Goal: Find specific fact: Find specific fact

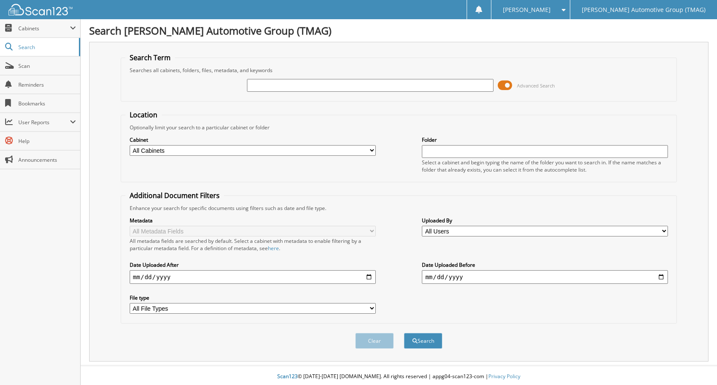
click at [254, 83] on input "text" at bounding box center [370, 85] width 246 height 13
type input "5204463"
click at [404, 333] on button "Search" at bounding box center [423, 341] width 38 height 16
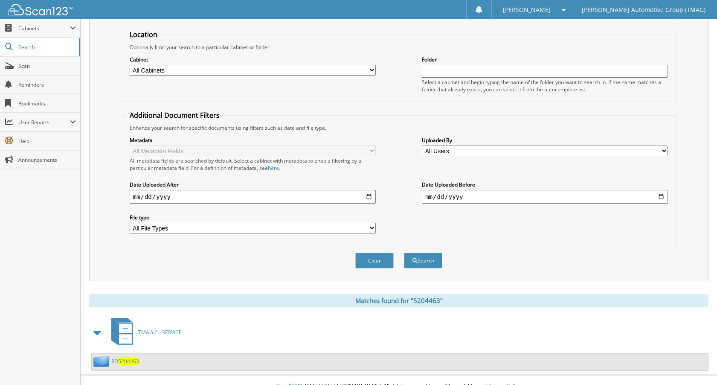
scroll to position [92, 0]
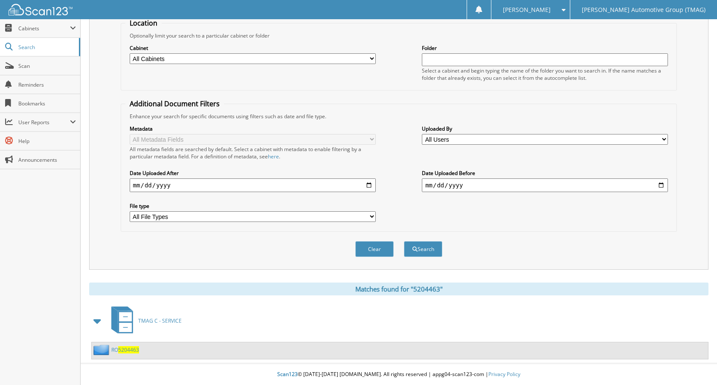
click at [122, 346] on span "5204463" at bounding box center [128, 349] width 21 height 7
